Goal: Task Accomplishment & Management: Manage account settings

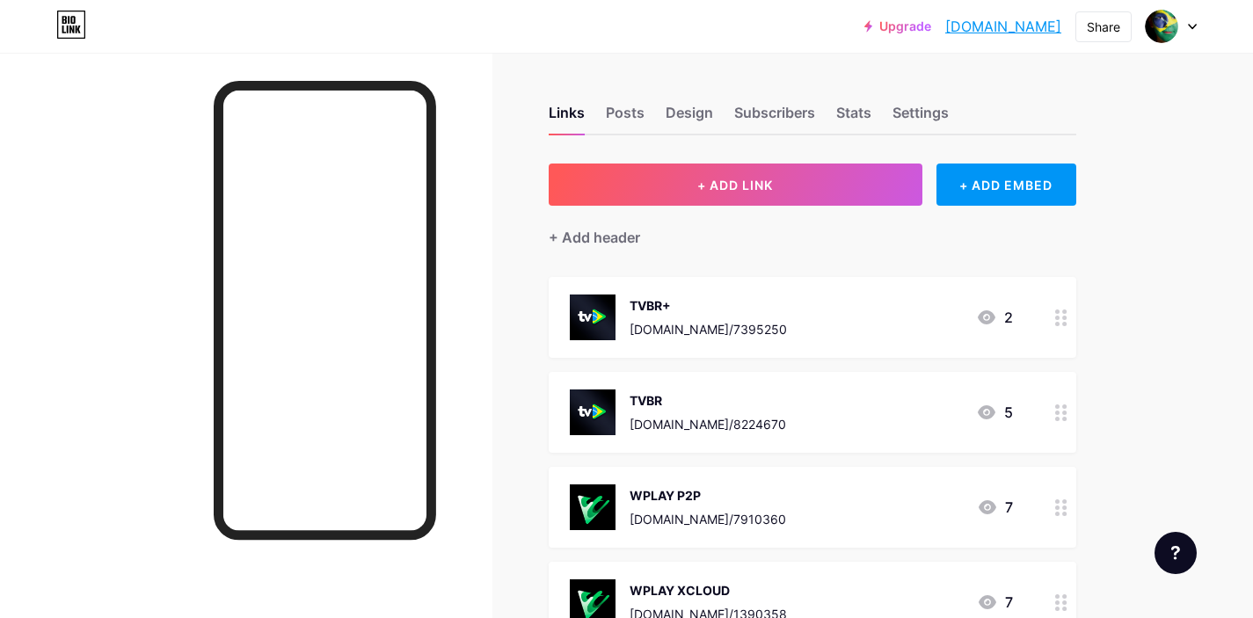
scroll to position [4, 0]
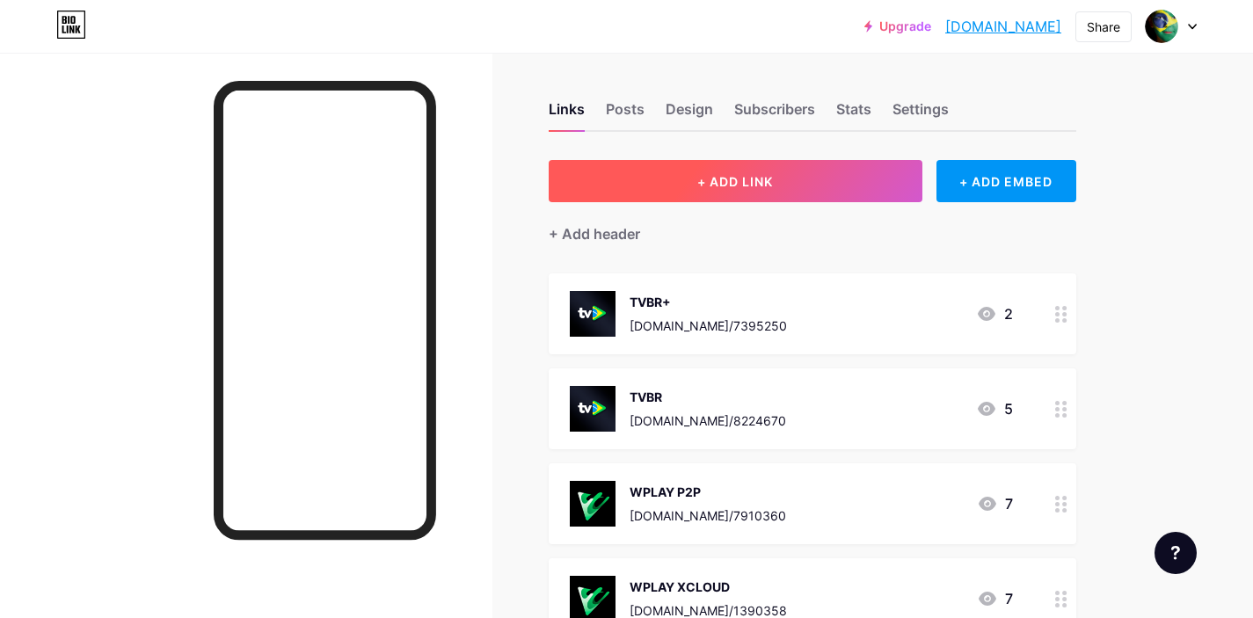
click at [794, 188] on button "+ ADD LINK" at bounding box center [736, 181] width 374 height 42
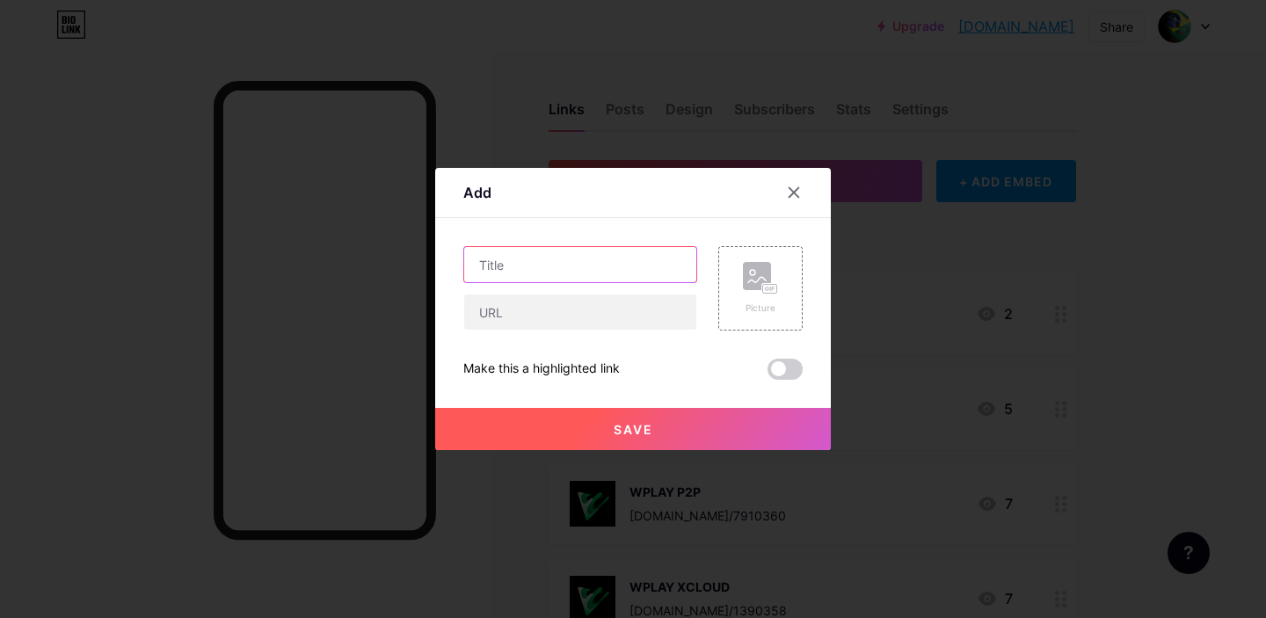
click at [530, 261] on input "text" at bounding box center [580, 264] width 232 height 35
type input "("
type input "9XTREAM PRO"
click at [567, 306] on input "text" at bounding box center [580, 312] width 232 height 35
paste input "[URL][DOMAIN_NAME]"
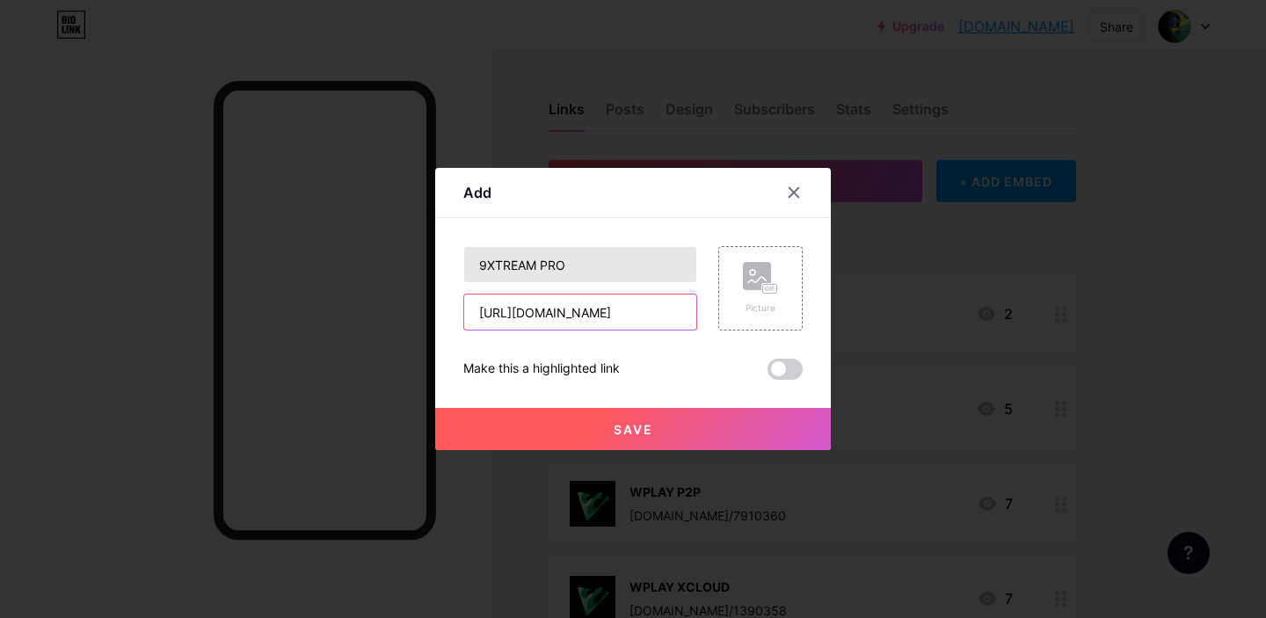
type input "[URL][DOMAIN_NAME]"
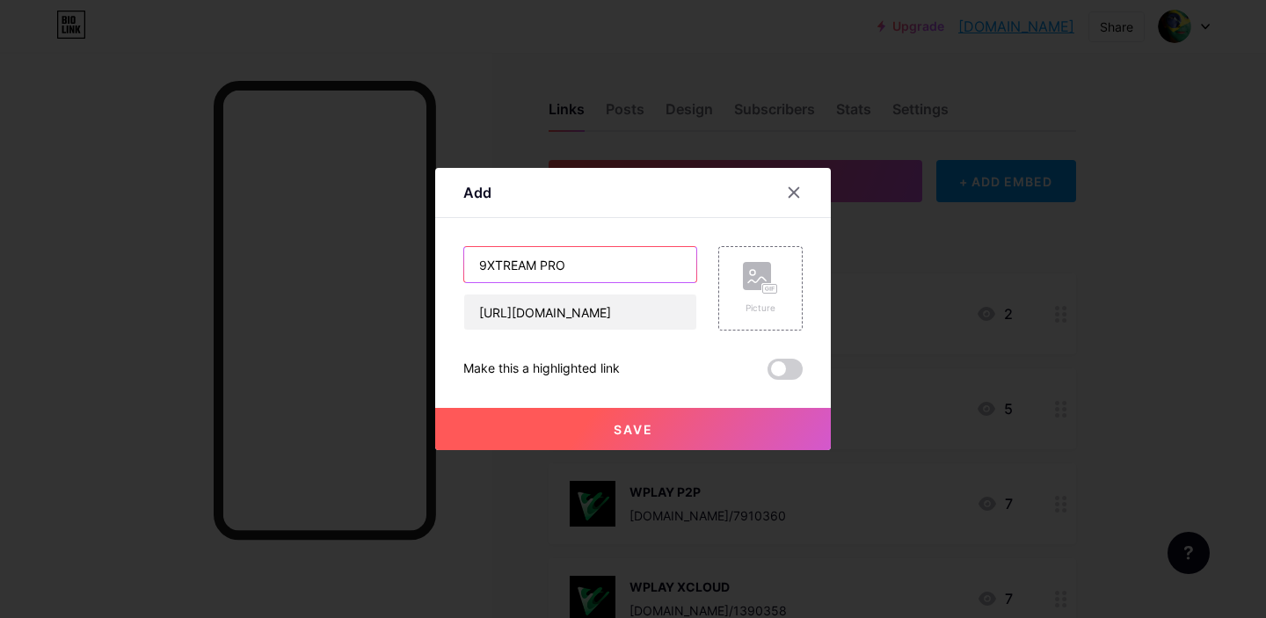
drag, startPoint x: 536, startPoint y: 269, endPoint x: 451, endPoint y: 272, distance: 85.3
click at [451, 272] on div "Add Content YouTube Play YouTube video without leaving your page. ADD Vimeo Pla…" at bounding box center [633, 309] width 396 height 282
drag, startPoint x: 605, startPoint y: 266, endPoint x: 466, endPoint y: 263, distance: 139.0
click at [466, 263] on input "9XTREAM PRO" at bounding box center [580, 264] width 232 height 35
click at [740, 302] on div "Picture" at bounding box center [760, 288] width 84 height 84
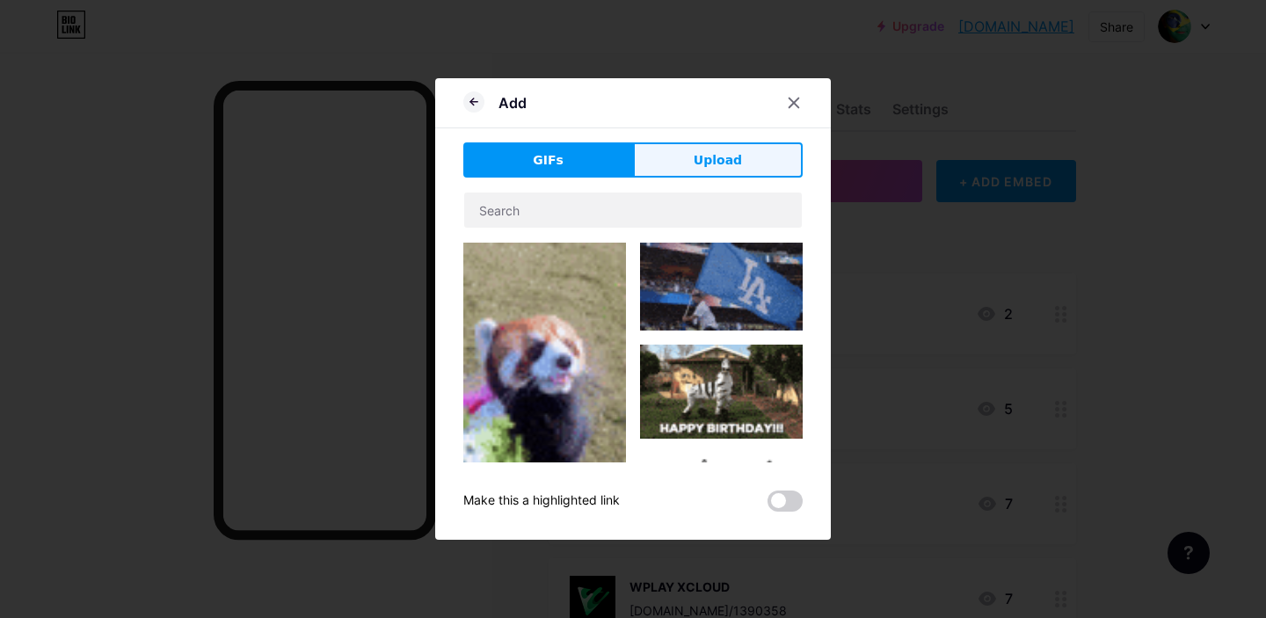
click at [729, 168] on span "Upload" at bounding box center [718, 160] width 48 height 18
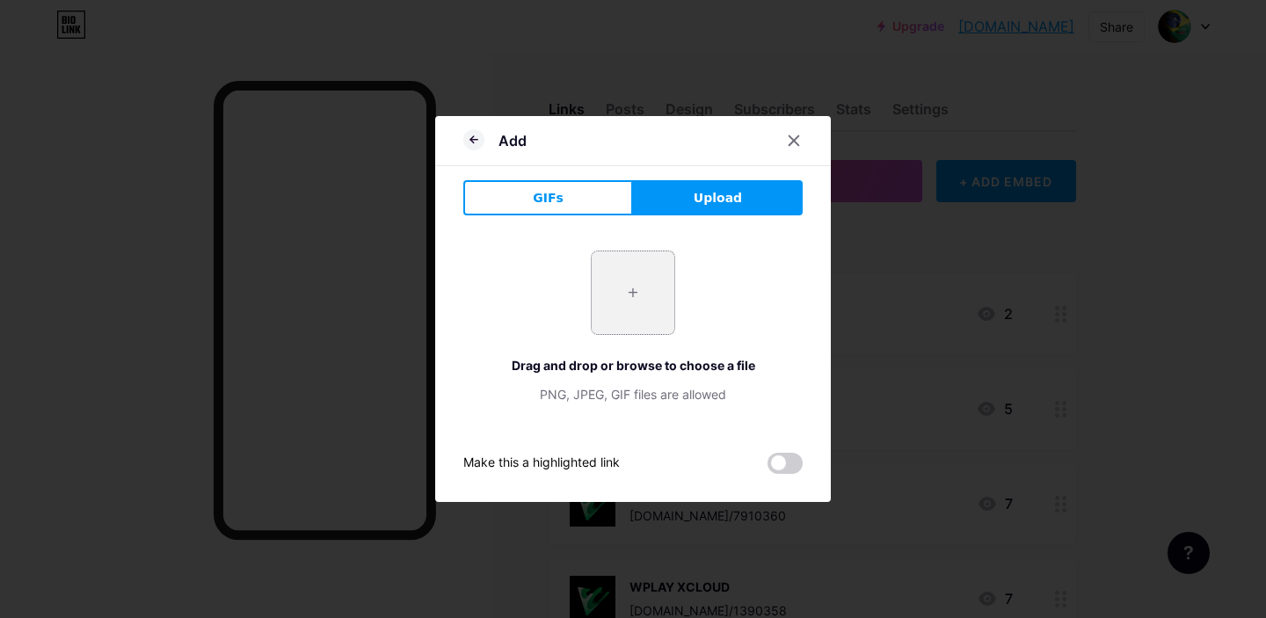
click at [619, 295] on input "file" at bounding box center [633, 292] width 83 height 83
type input "C:\fakepath\unnamed (5).png"
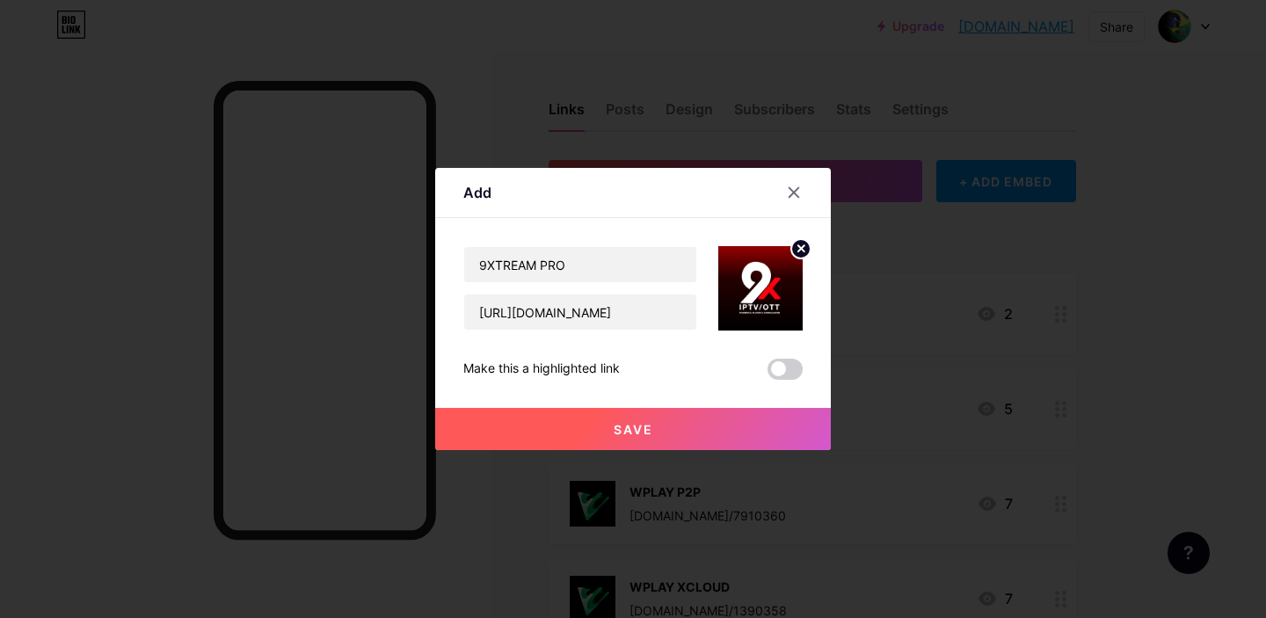
click at [667, 423] on button "Save" at bounding box center [633, 429] width 396 height 42
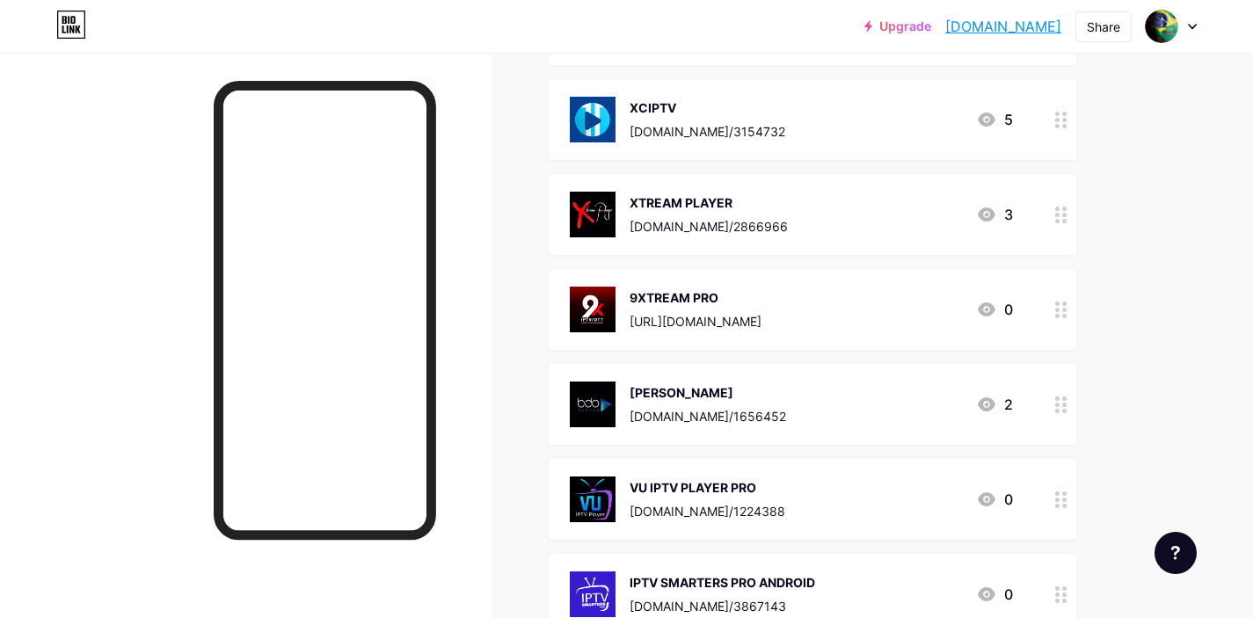
scroll to position [2237, 0]
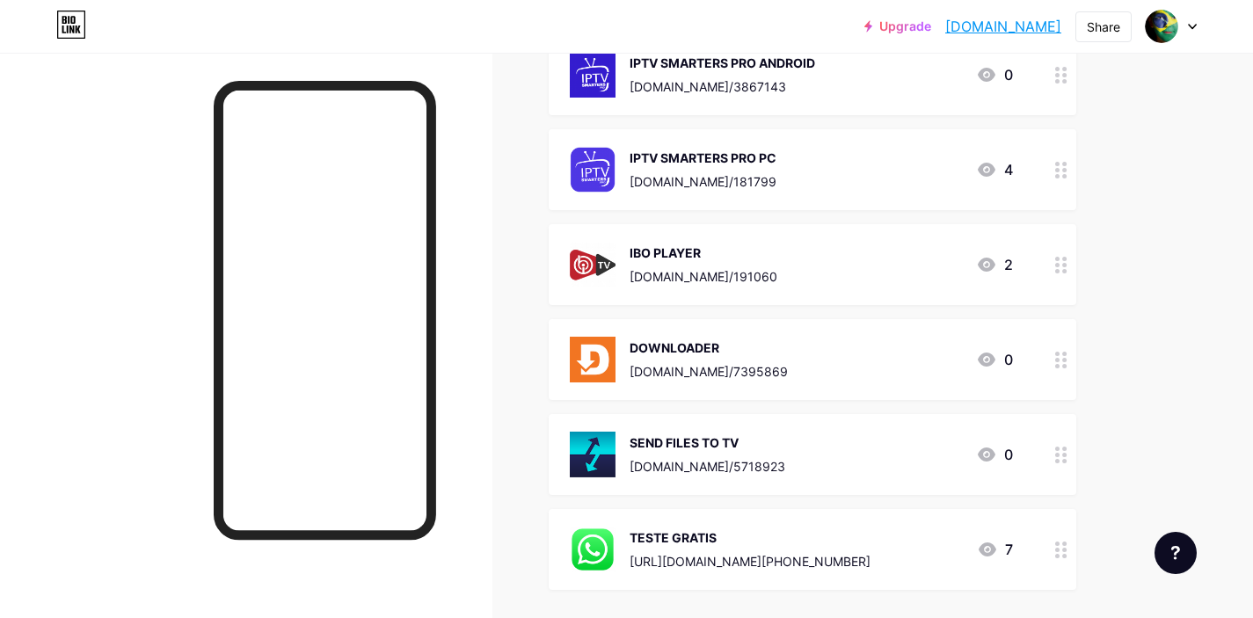
drag, startPoint x: 1057, startPoint y: 273, endPoint x: 802, endPoint y: 6, distance: 368.8
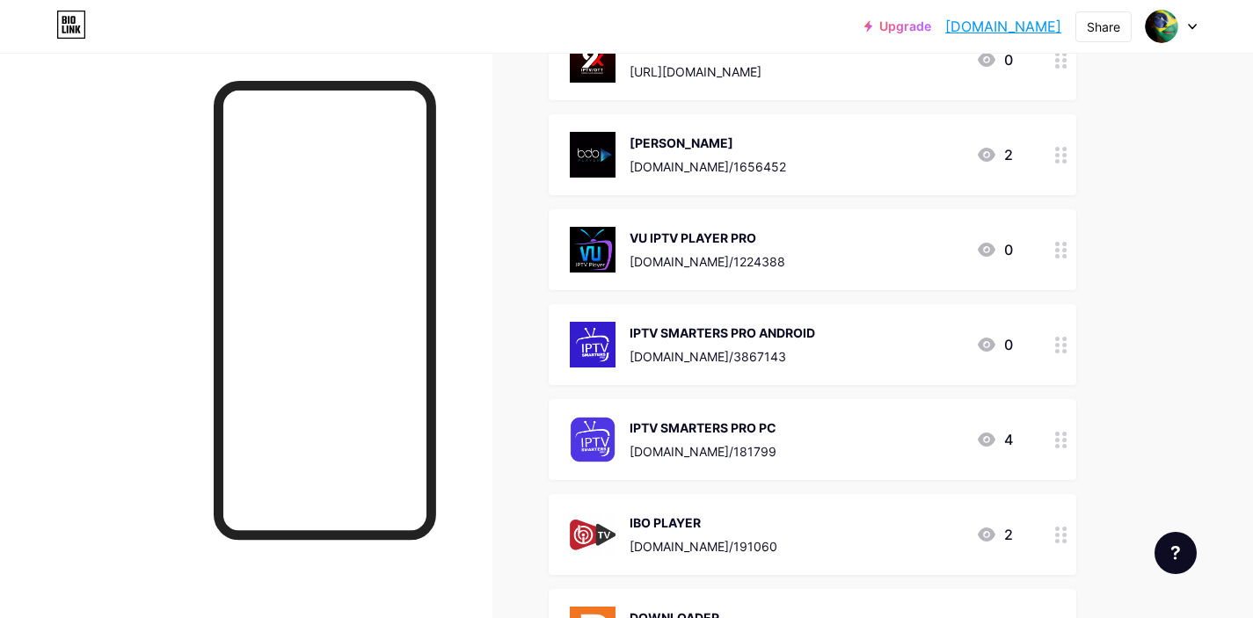
scroll to position [1940, 0]
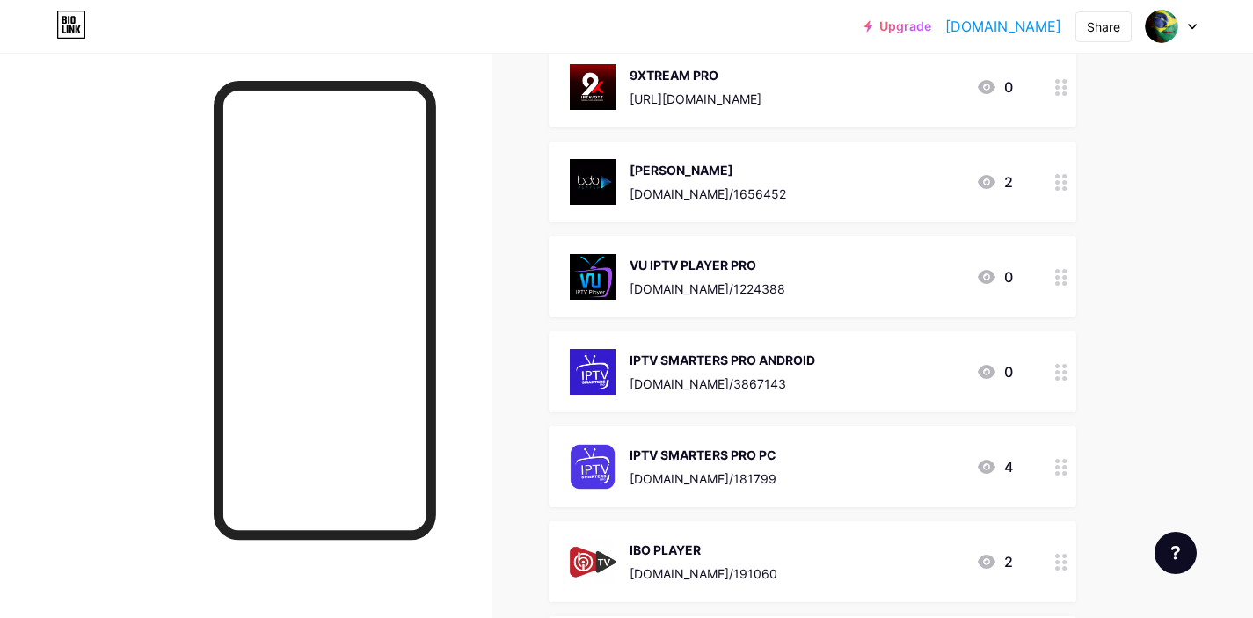
click at [889, 88] on div "9XTREAM PRO [URL][DOMAIN_NAME] 0" at bounding box center [791, 87] width 443 height 46
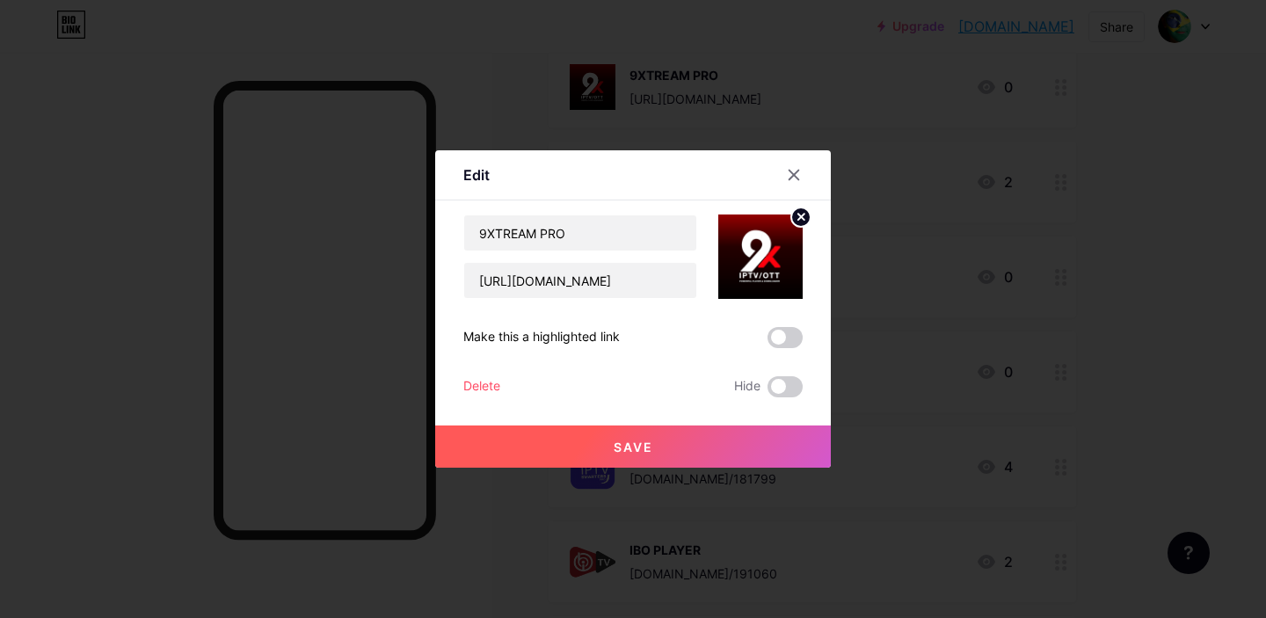
click at [475, 382] on div "Delete" at bounding box center [481, 386] width 37 height 21
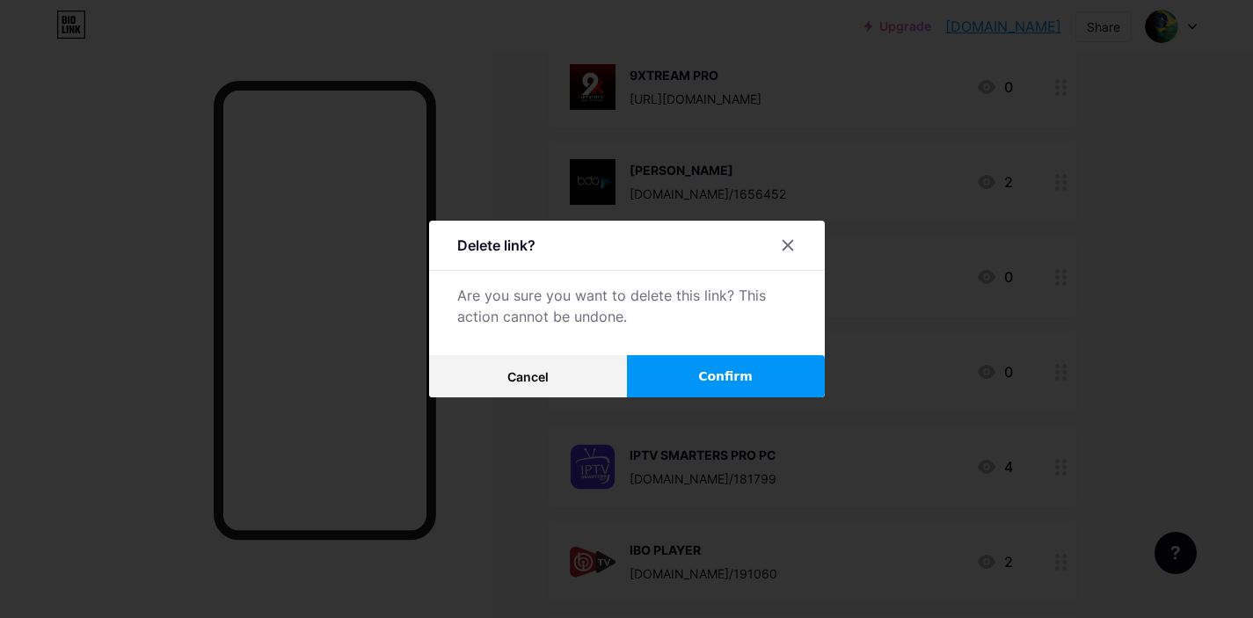
click at [704, 372] on button "Confirm" at bounding box center [726, 376] width 198 height 42
